Goal: Browse casually

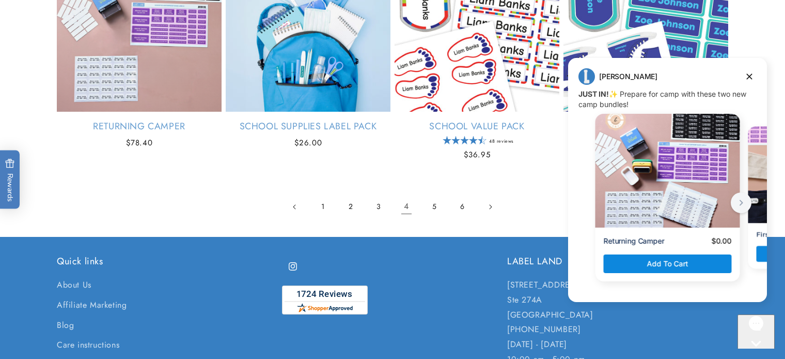
scroll to position [2339, 0]
